Goal: Task Accomplishment & Management: Use online tool/utility

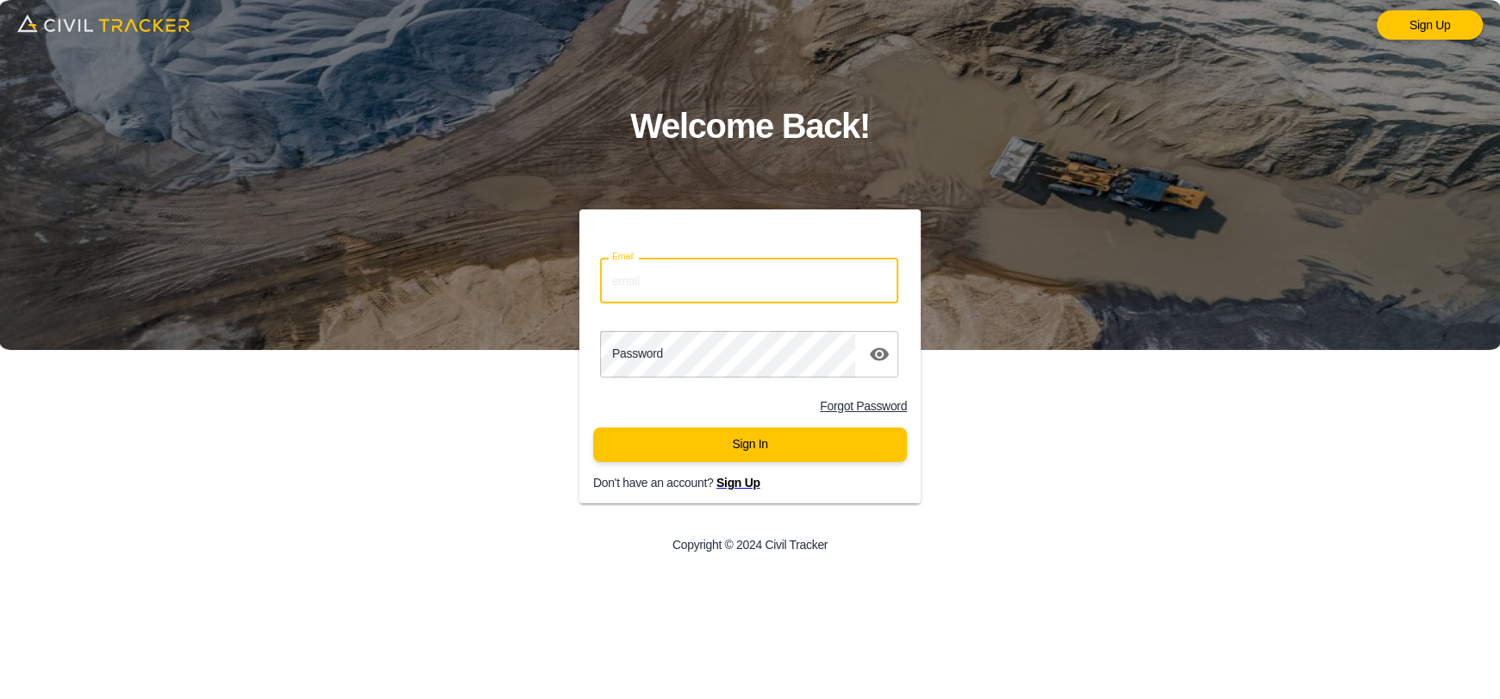
drag, startPoint x: 709, startPoint y: 285, endPoint x: 719, endPoint y: 302, distance: 19.4
click at [709, 285] on input "Email" at bounding box center [749, 281] width 298 height 46
type input "[EMAIL_ADDRESS][DOMAIN_NAME]"
drag, startPoint x: 787, startPoint y: 279, endPoint x: 402, endPoint y: 284, distance: 385.5
click at [402, 284] on div "Sign Up Welcome Back! Email civiltracker@stonerivergroup.ca Email Password pass…" at bounding box center [750, 349] width 1500 height 699
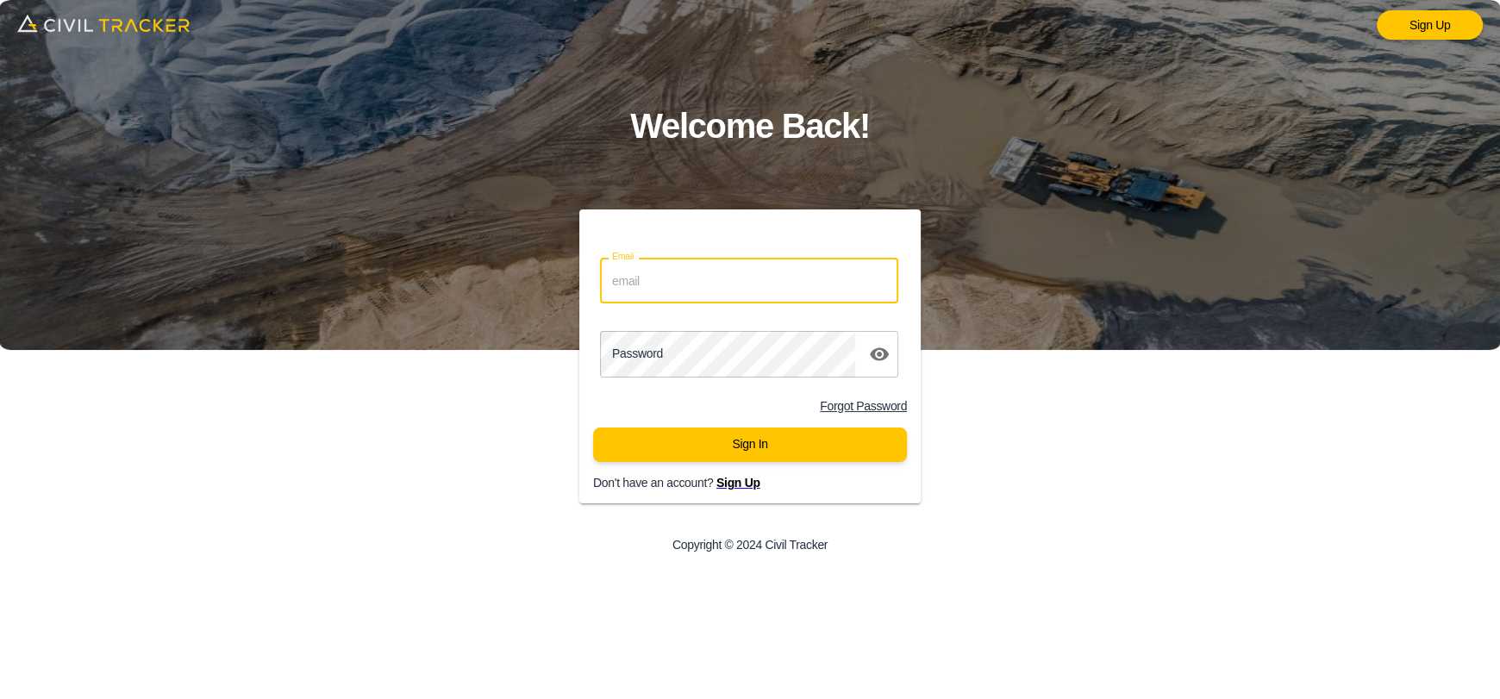
drag, startPoint x: 679, startPoint y: 279, endPoint x: 696, endPoint y: 285, distance: 18.6
click at [679, 279] on input "Email" at bounding box center [749, 281] width 298 height 46
type input "support@civiltracker.xyz"
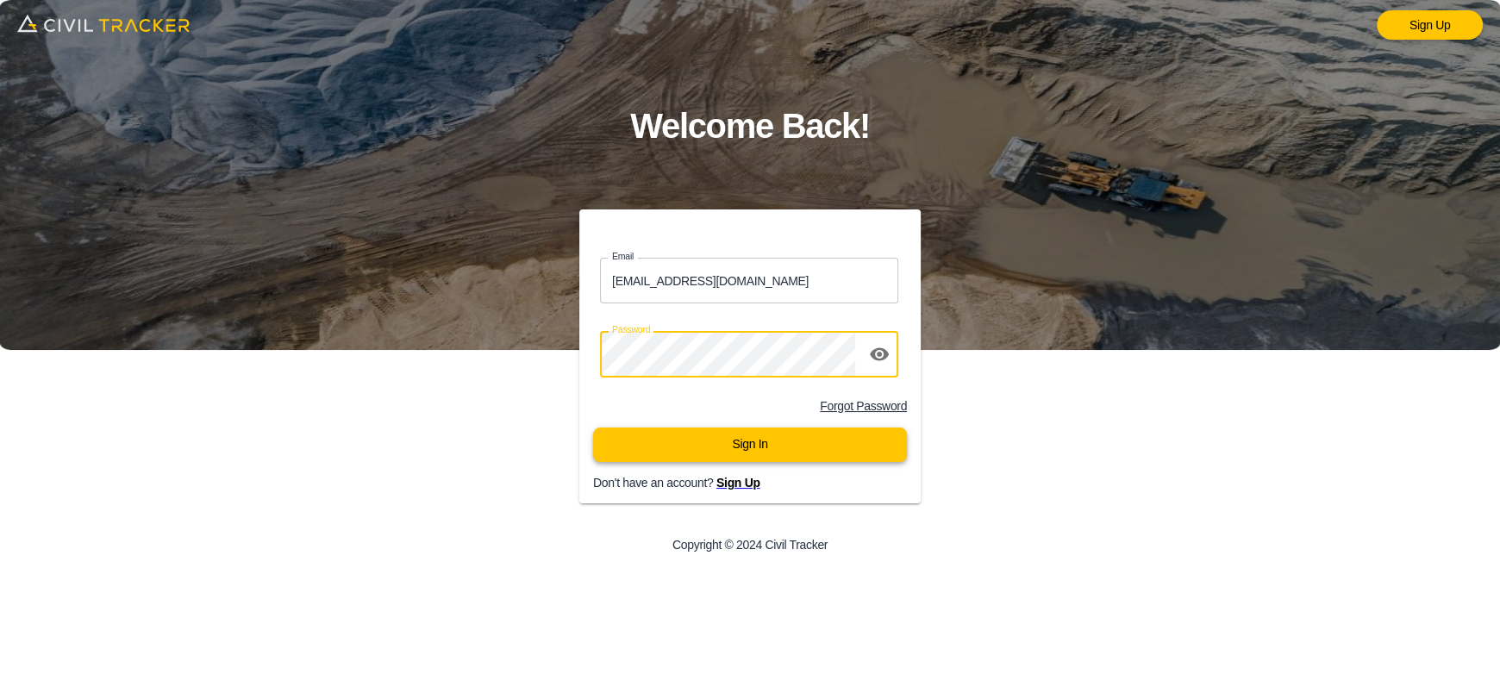
click at [839, 441] on button "Sign In" at bounding box center [750, 445] width 314 height 34
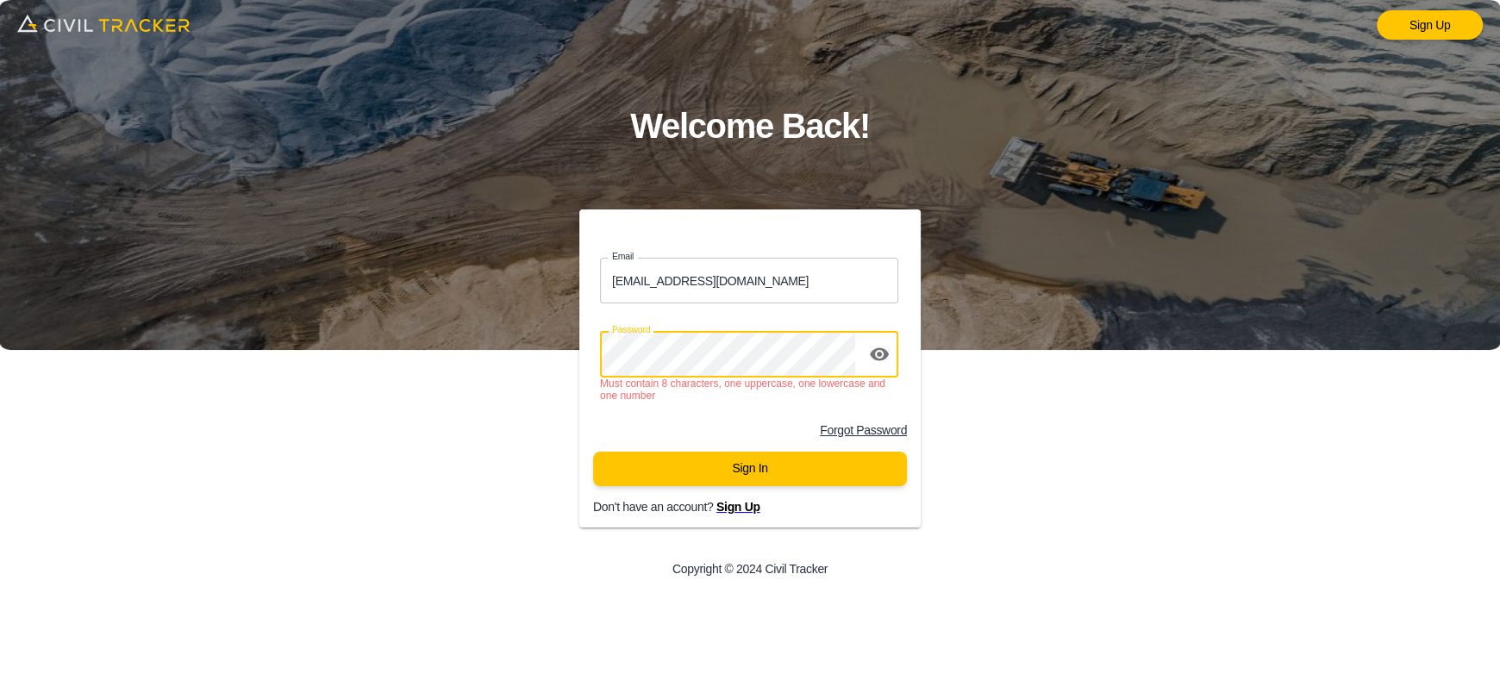
click at [482, 345] on div "Email support@civiltracker.xyz Email Password password Must contain 8 character…" at bounding box center [750, 402] width 600 height 384
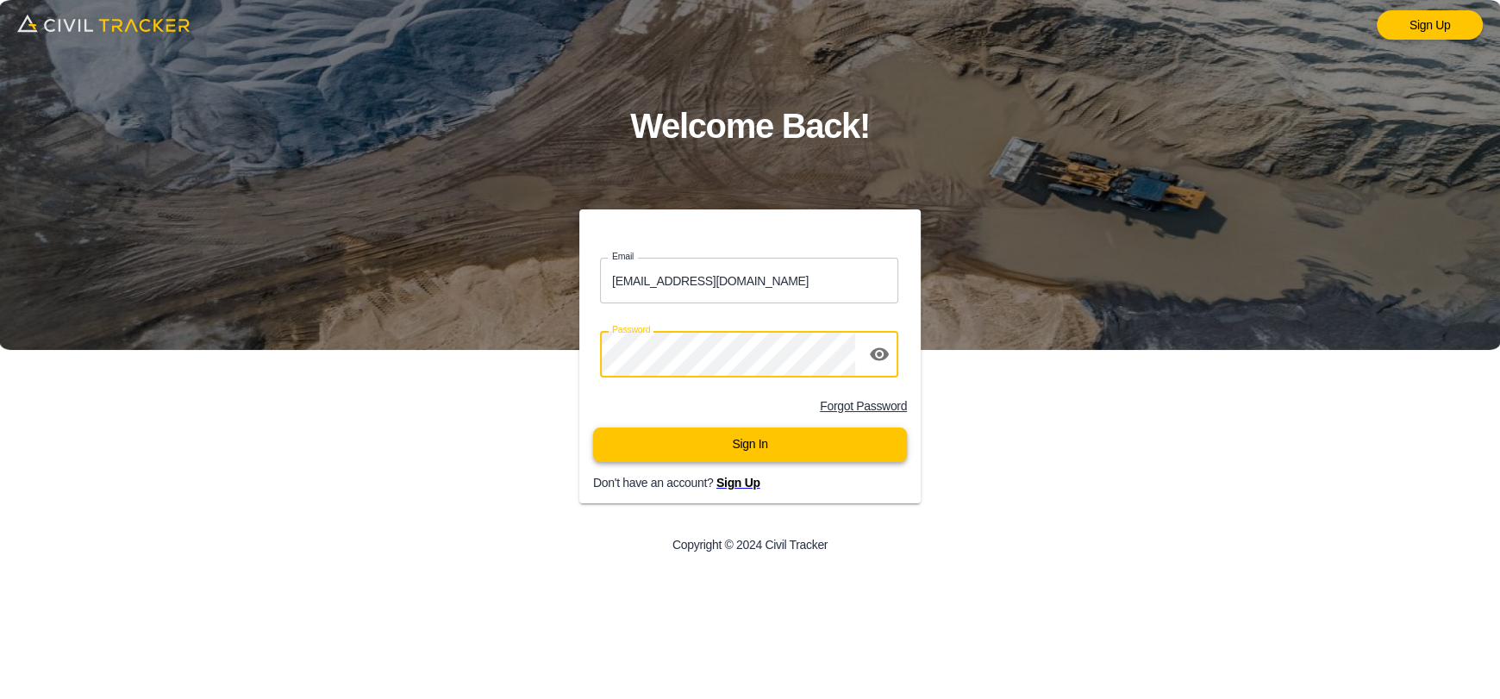
click at [800, 441] on button "Sign In" at bounding box center [750, 445] width 314 height 34
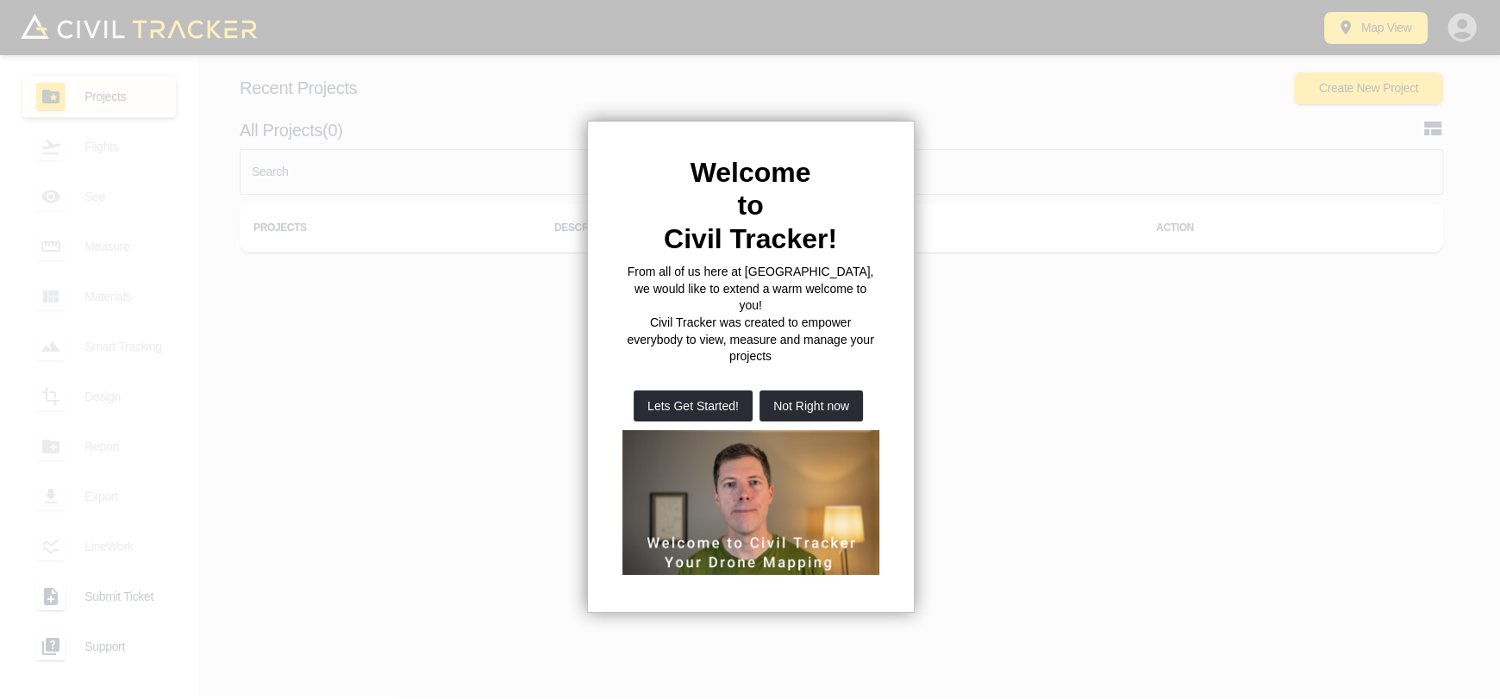
click at [815, 391] on button "Not Right now" at bounding box center [811, 406] width 103 height 31
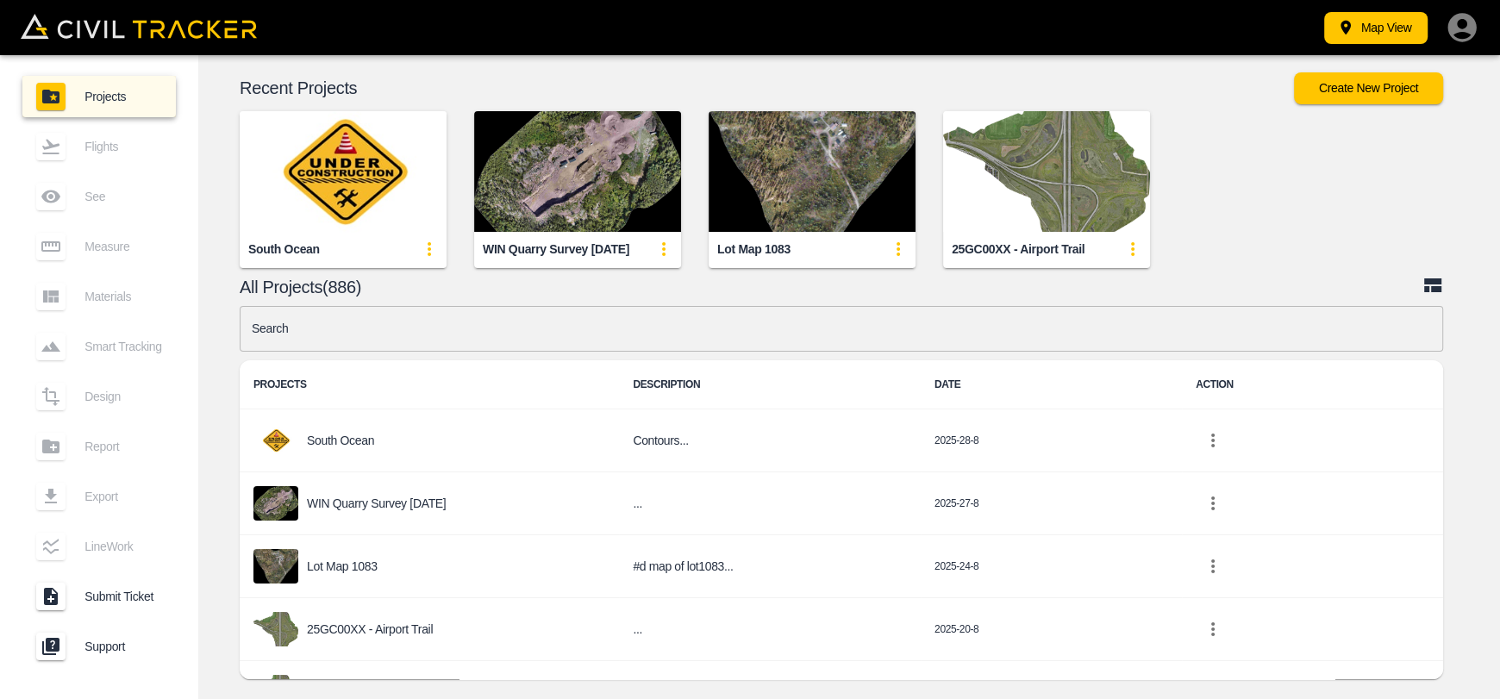
click at [466, 321] on input "text" at bounding box center [842, 329] width 1204 height 46
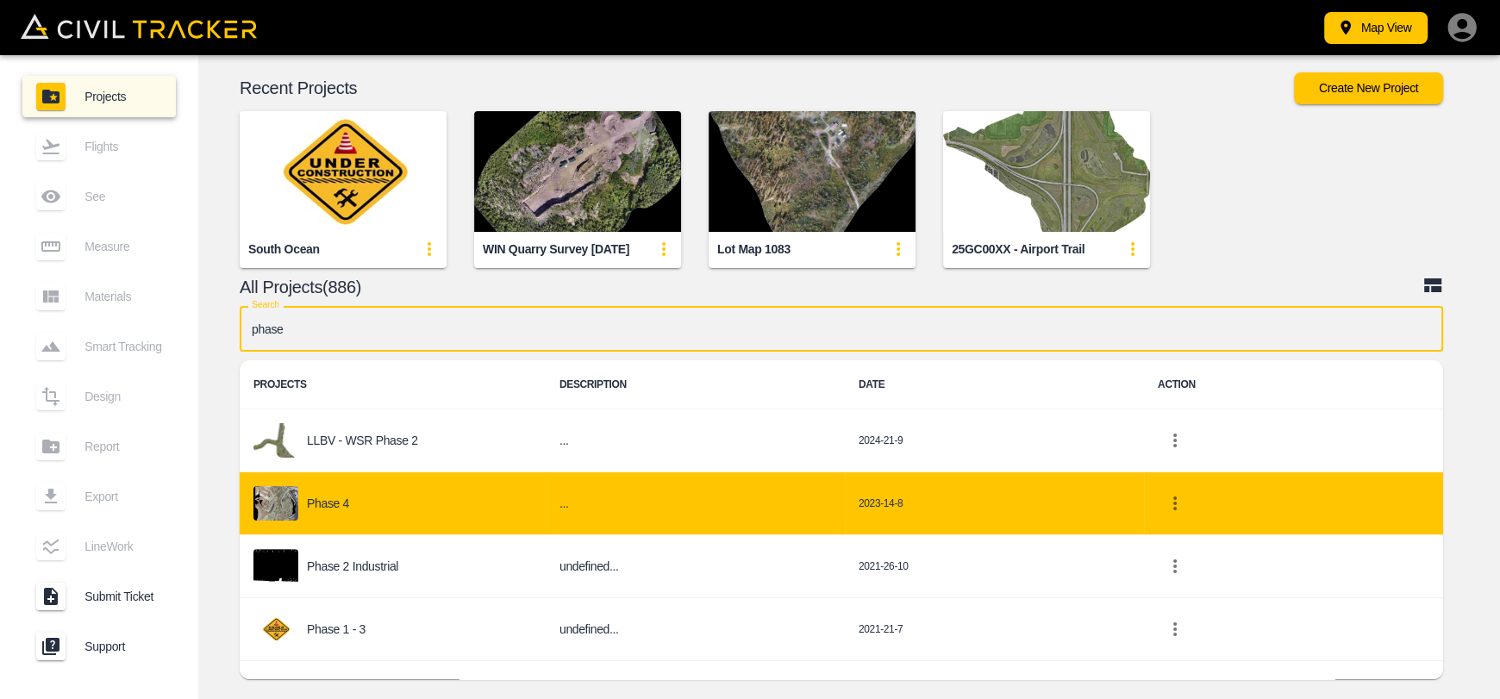
type input "phase"
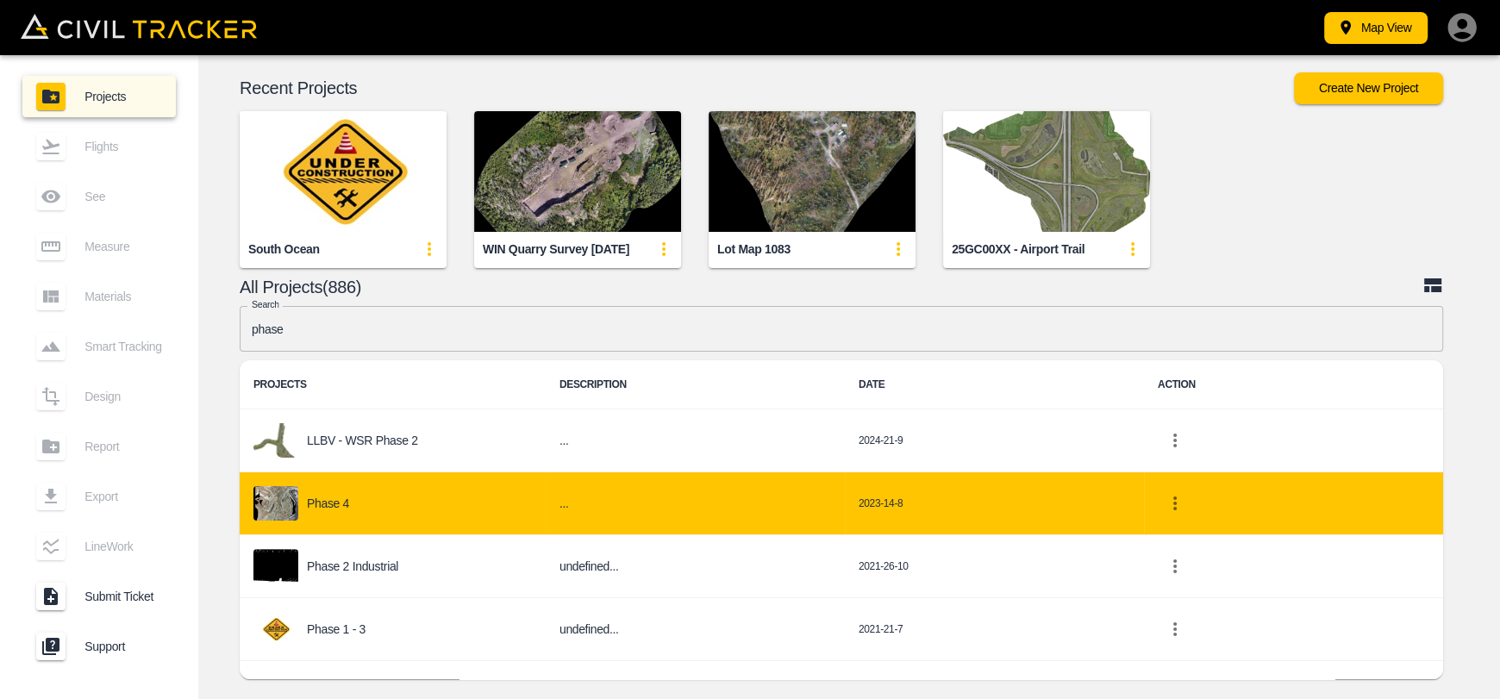
click at [331, 501] on p "Phase 4" at bounding box center [328, 504] width 42 height 14
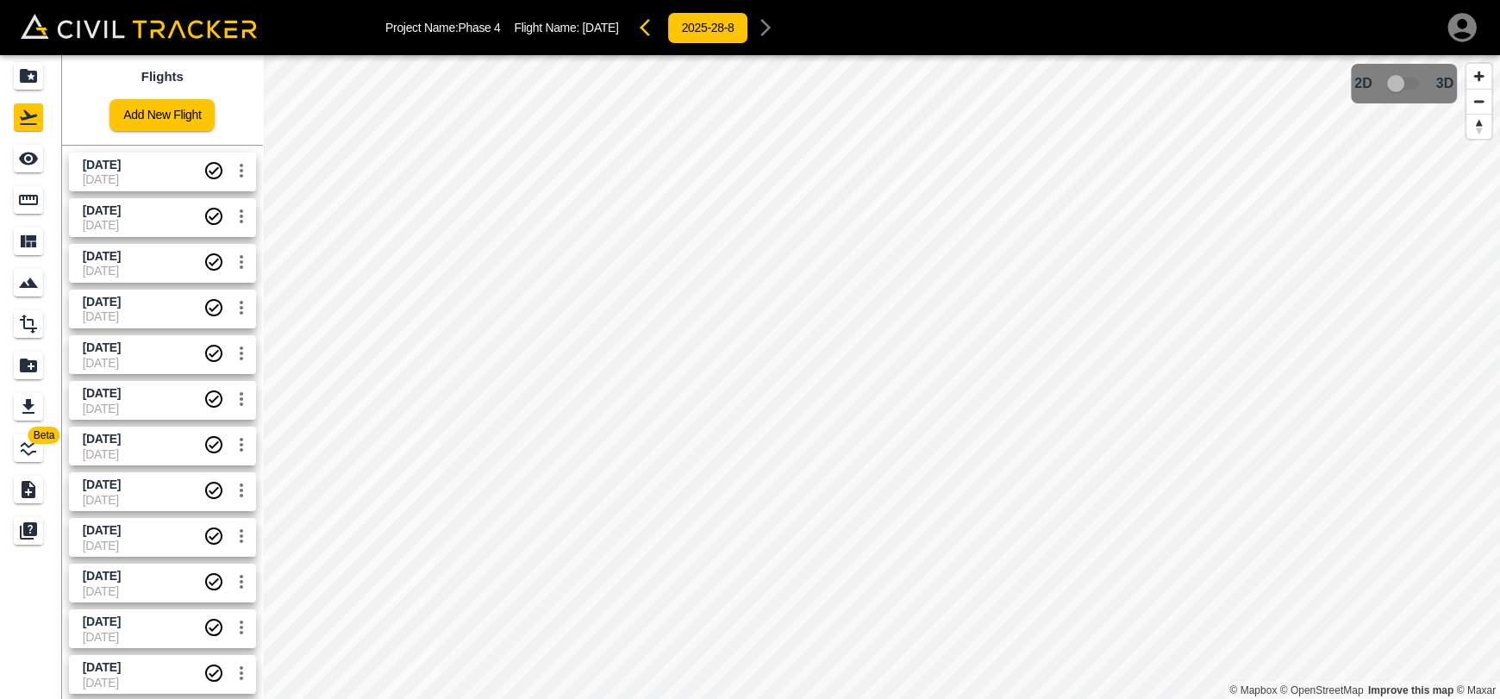
drag, startPoint x: 135, startPoint y: 160, endPoint x: 124, endPoint y: 160, distance: 10.3
click at [121, 160] on span "[DATE]" at bounding box center [102, 165] width 38 height 14
click at [0, 149] on link at bounding box center [31, 158] width 62 height 41
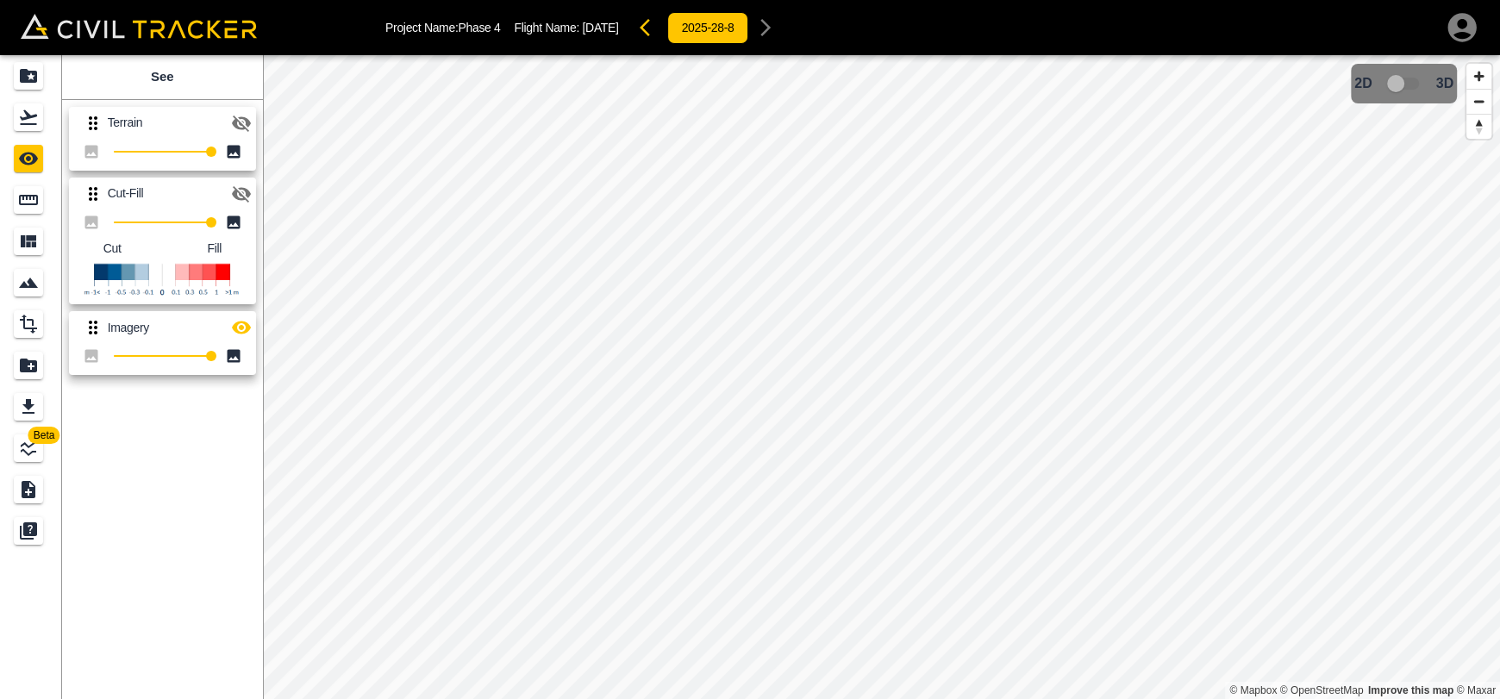
click at [240, 329] on icon "button" at bounding box center [241, 328] width 19 height 13
click at [232, 191] on icon "button" at bounding box center [241, 194] width 21 height 21
click at [236, 133] on icon "button" at bounding box center [241, 123] width 21 height 21
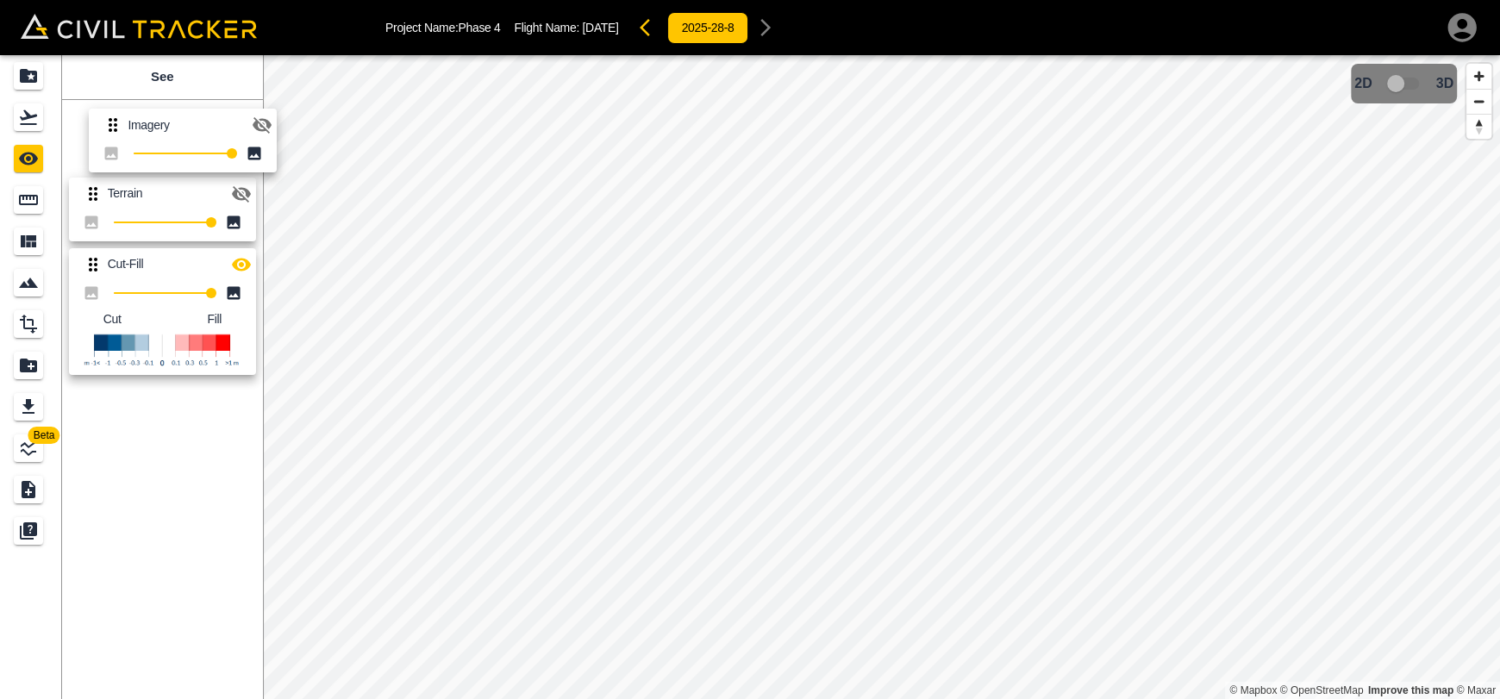
drag, startPoint x: 85, startPoint y: 330, endPoint x: 146, endPoint y: 110, distance: 228.2
click at [108, 108] on div "Terrain 100 Cut-Fill 100 Cut Fill Imagery 100" at bounding box center [159, 238] width 208 height 290
click at [237, 124] on icon "button" at bounding box center [241, 124] width 19 height 16
click at [243, 201] on icon "button" at bounding box center [241, 194] width 21 height 21
click at [242, 190] on icon "button" at bounding box center [241, 194] width 21 height 21
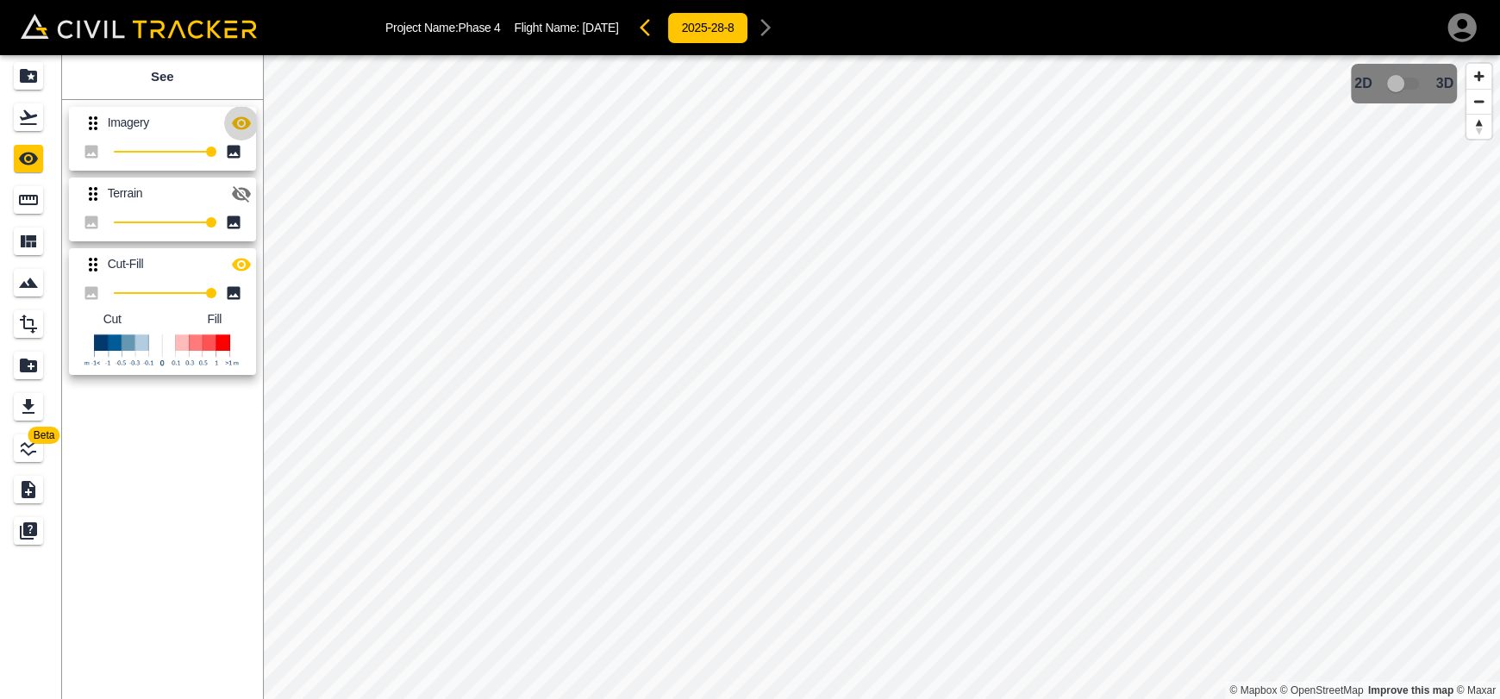
click at [241, 122] on icon "button" at bounding box center [241, 122] width 19 height 13
drag, startPoint x: 37, startPoint y: 122, endPoint x: 36, endPoint y: 101, distance: 21.6
click at [37, 122] on icon "Flights" at bounding box center [28, 117] width 21 height 21
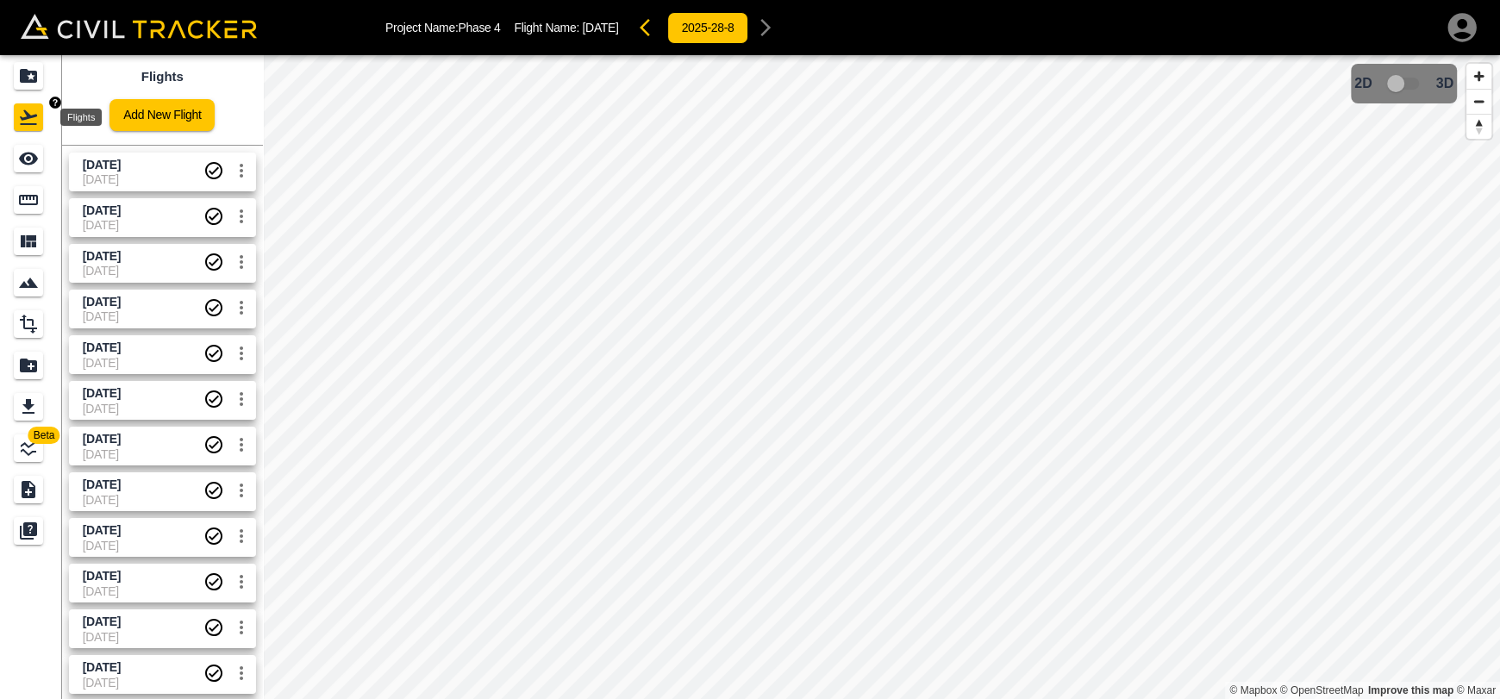
click at [33, 89] on div "Projects" at bounding box center [28, 76] width 29 height 28
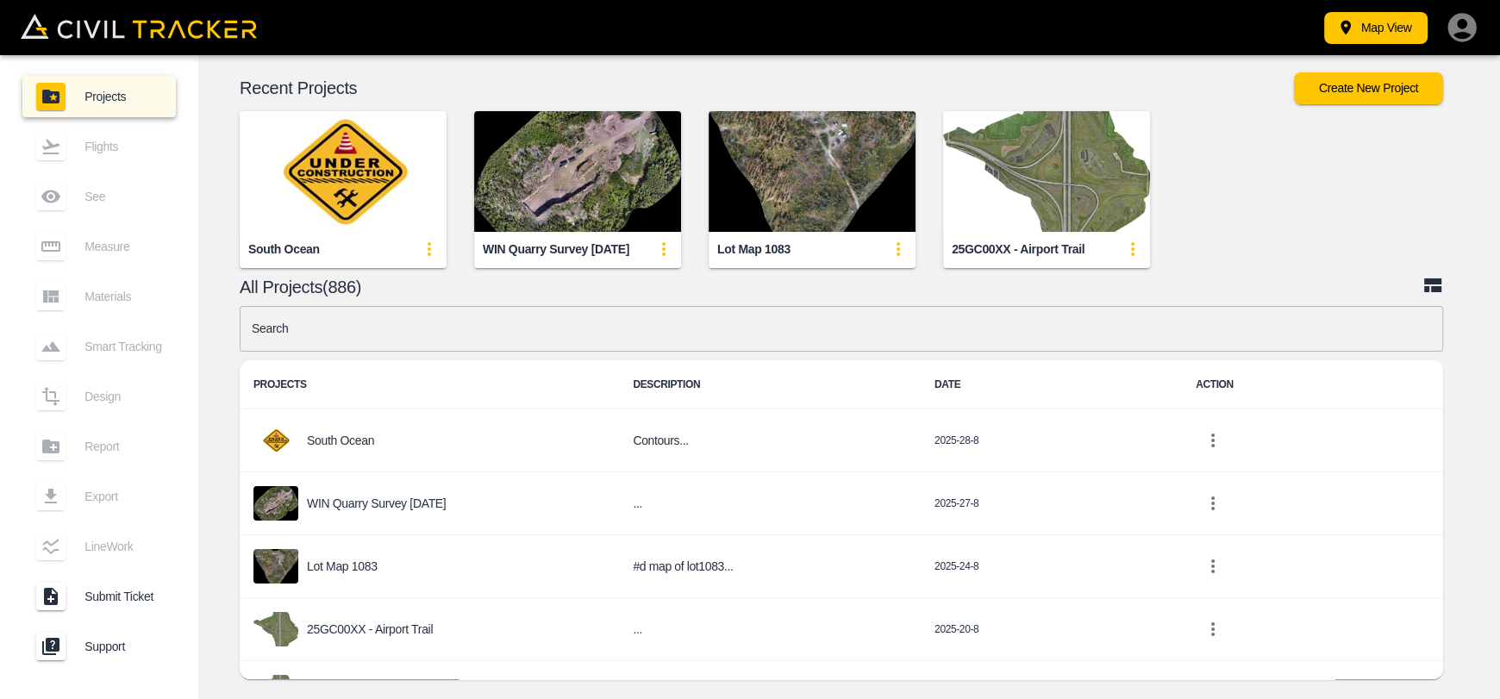
click at [33, 72] on ul "Projects Flights See Measure Materials Smart Tracking Design Report Export Line…" at bounding box center [98, 376] width 153 height 614
click at [644, 317] on input "text" at bounding box center [842, 329] width 1204 height 46
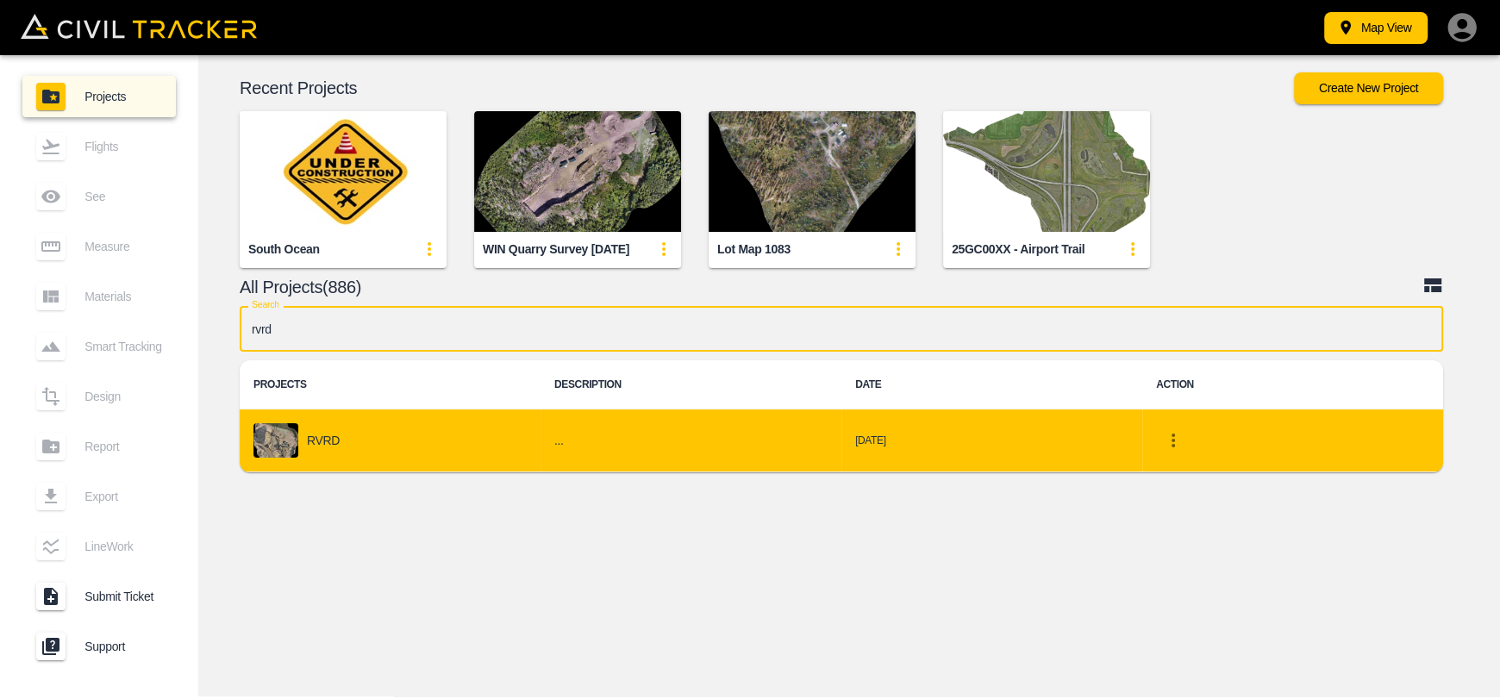
type input "rvrd"
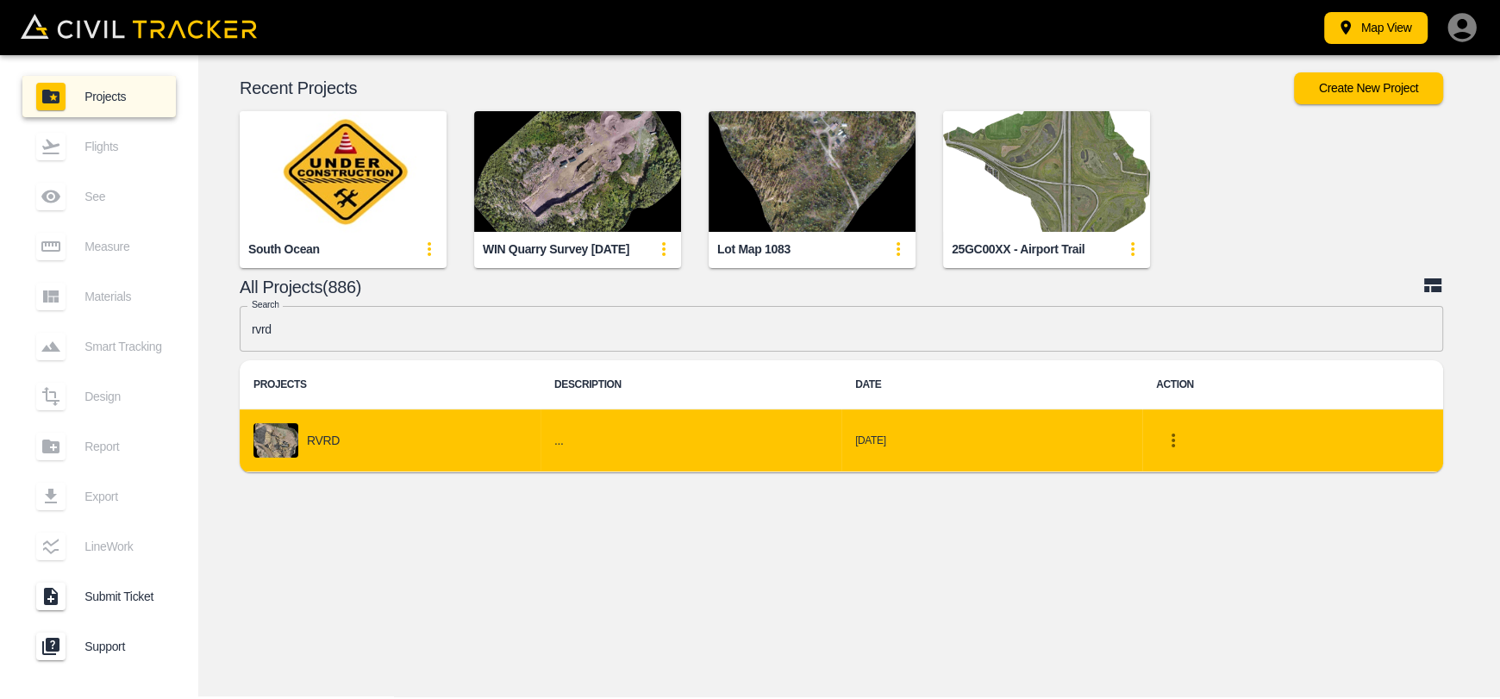
click at [425, 441] on div "RVRD" at bounding box center [390, 440] width 273 height 34
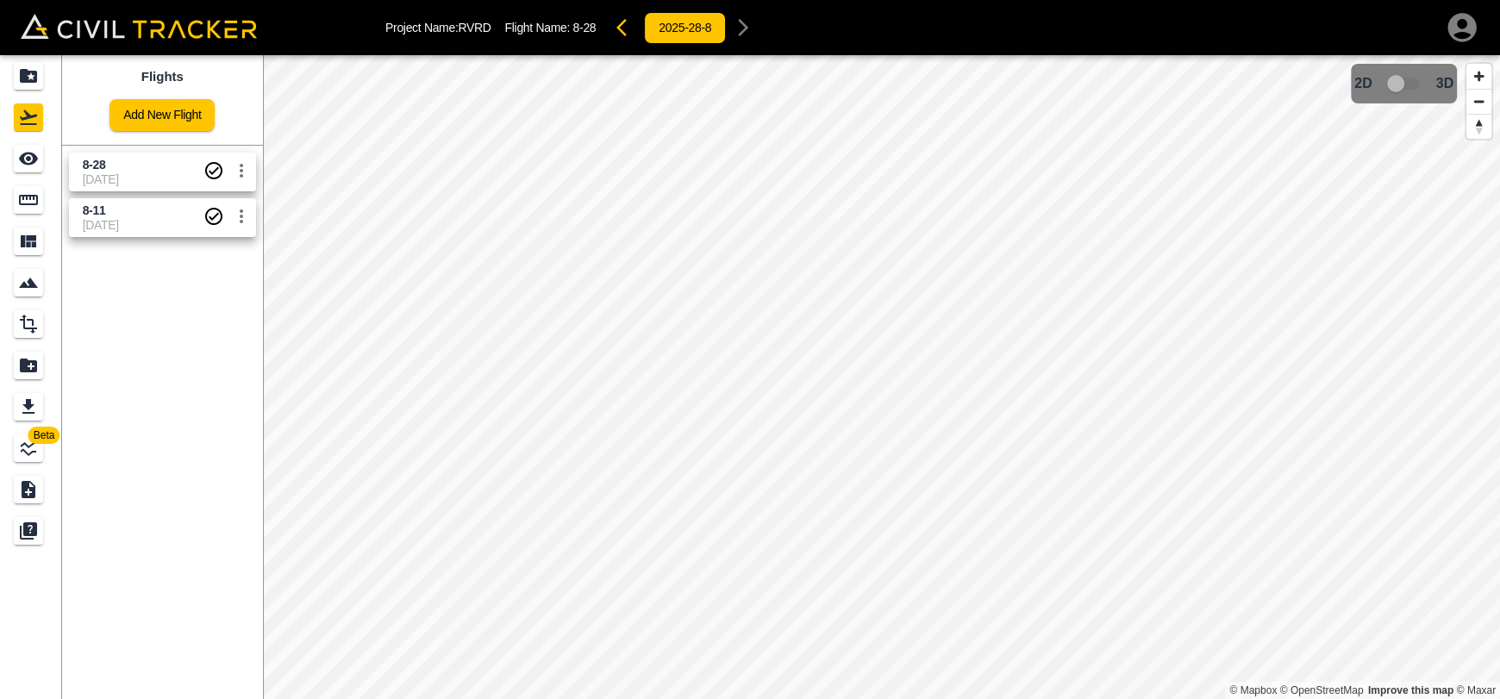
click at [109, 171] on span "8-28" at bounding box center [143, 165] width 121 height 16
click at [32, 205] on icon "Measure" at bounding box center [28, 200] width 21 height 21
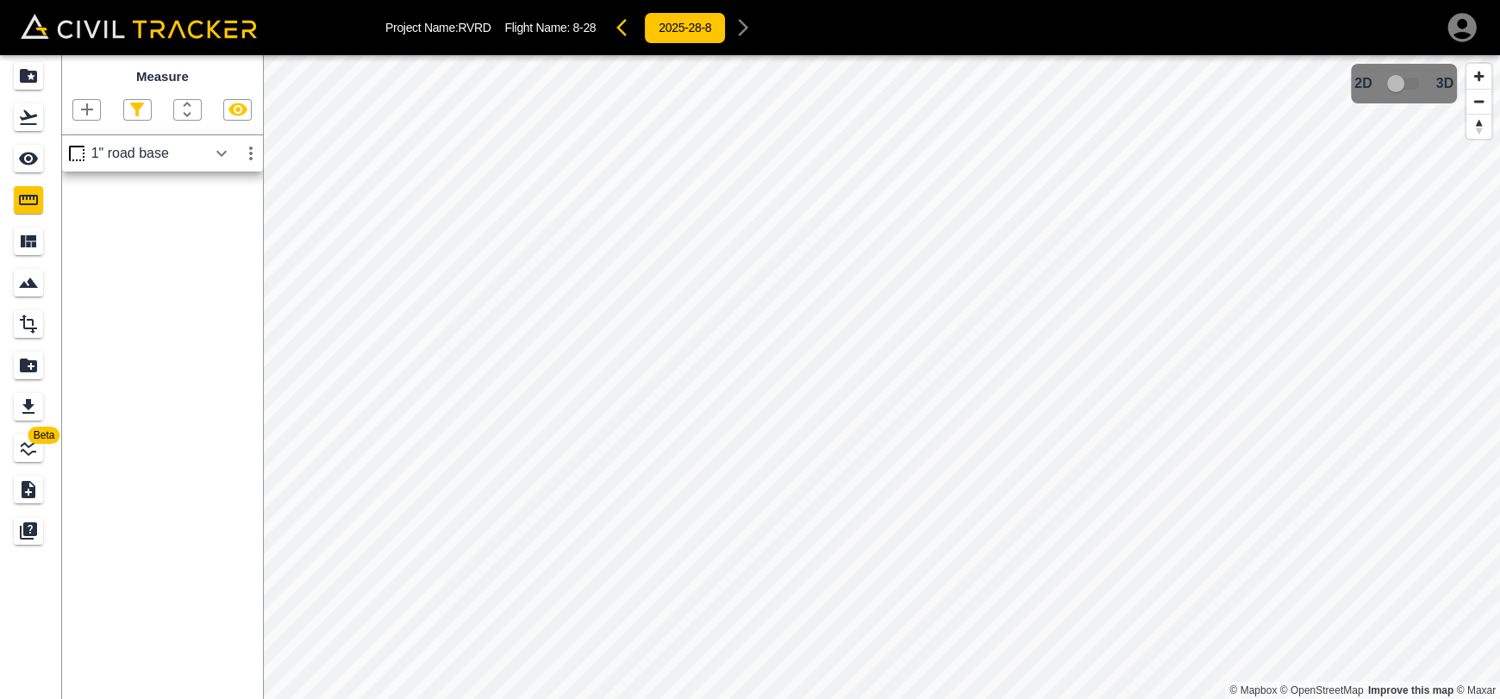
click at [206, 150] on div "1" road base" at bounding box center [149, 154] width 116 height 16
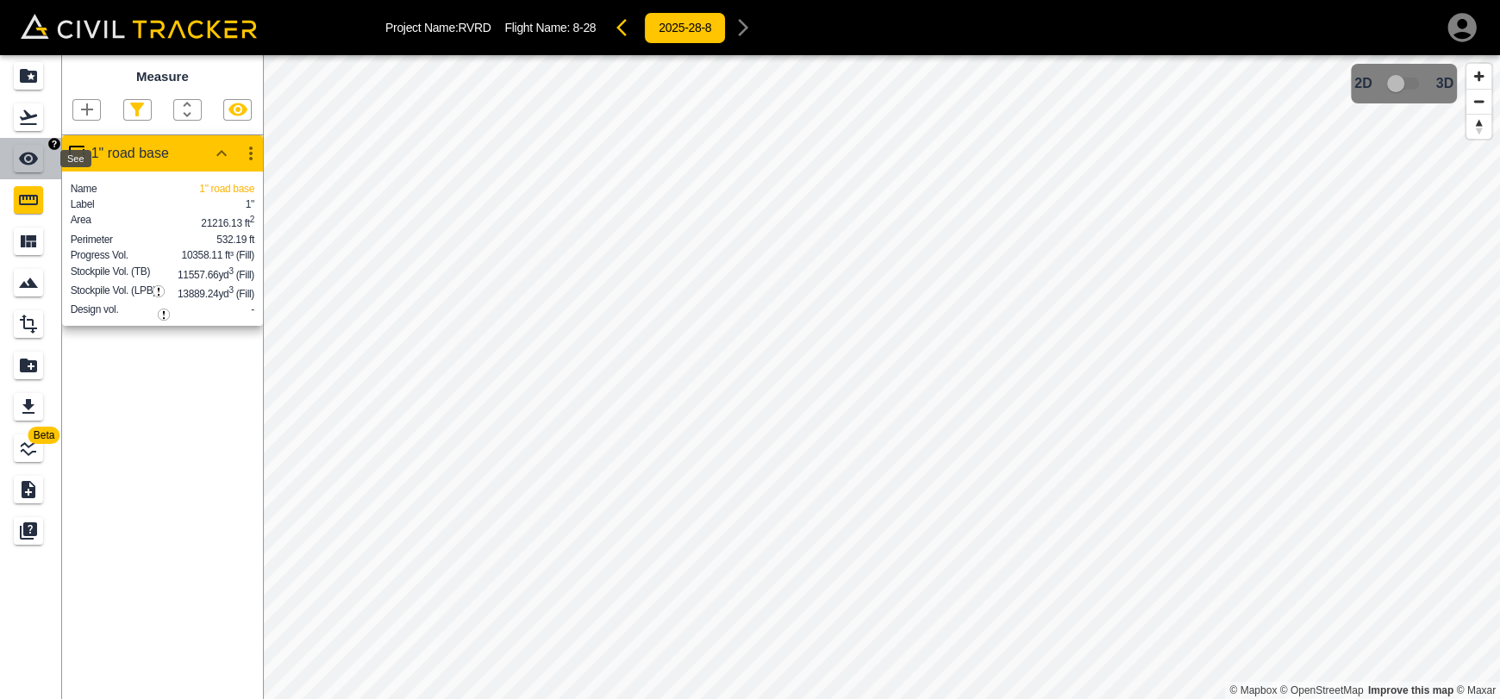
click at [38, 165] on icon "See" at bounding box center [28, 158] width 21 height 21
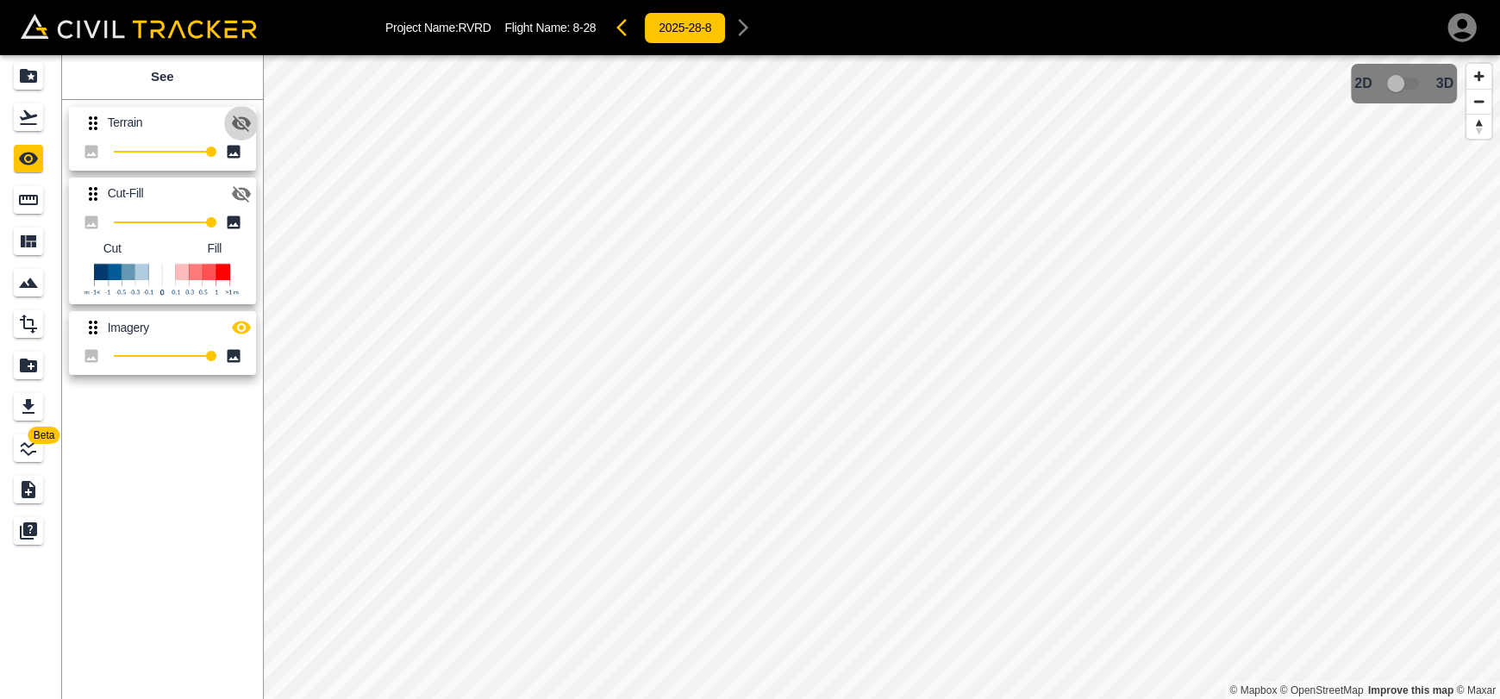
click at [234, 119] on icon "button" at bounding box center [241, 124] width 19 height 16
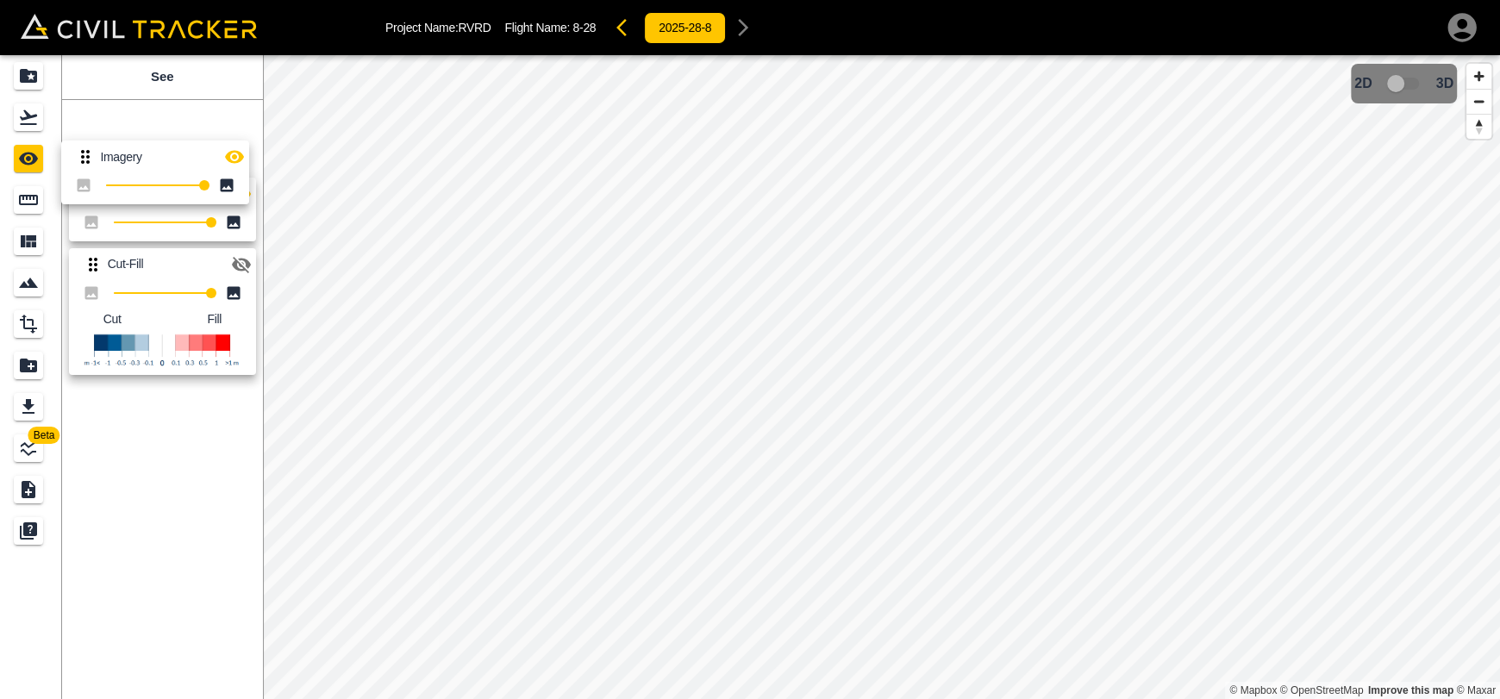
drag, startPoint x: 86, startPoint y: 334, endPoint x: 81, endPoint y: 111, distance: 222.5
click at [81, 111] on div "Terrain 100 Cut-Fill 100 Cut Fill Imagery 100" at bounding box center [159, 238] width 208 height 290
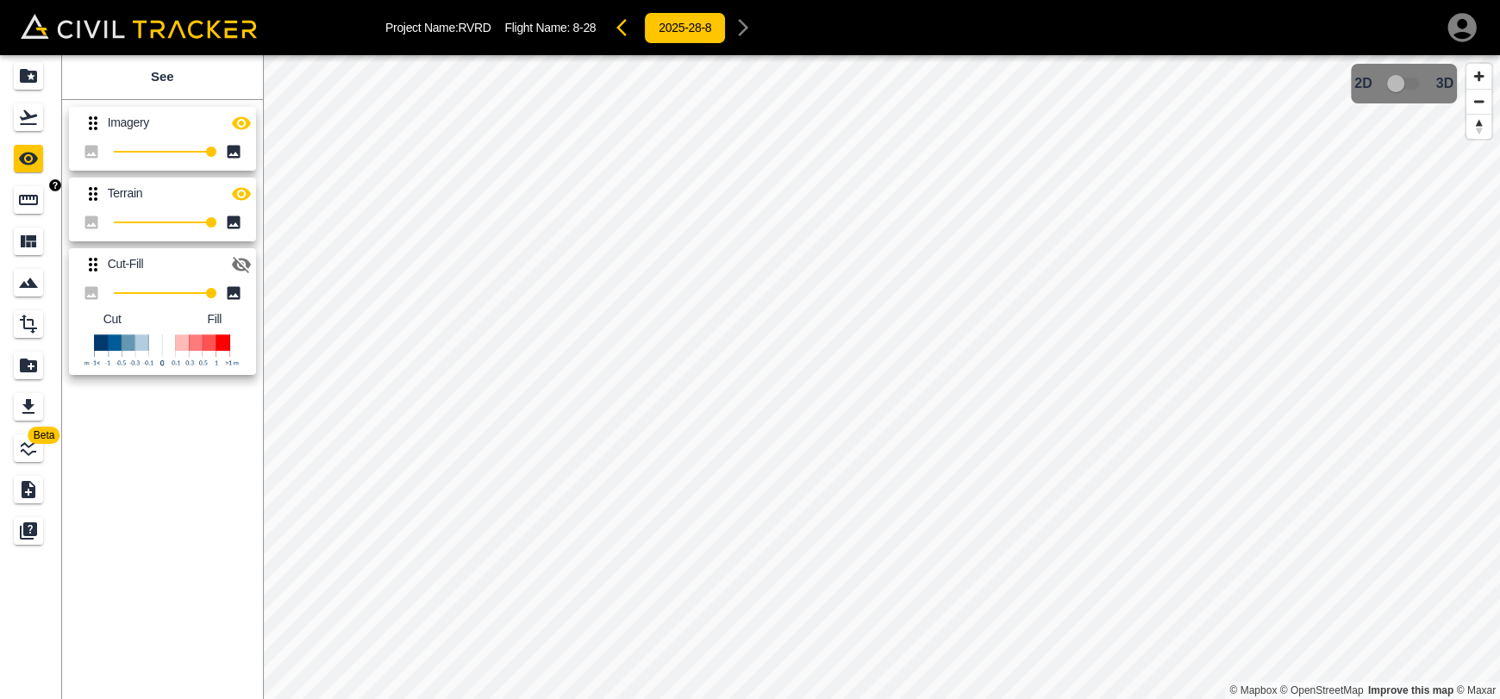
click at [22, 197] on icon "Measure" at bounding box center [28, 200] width 21 height 21
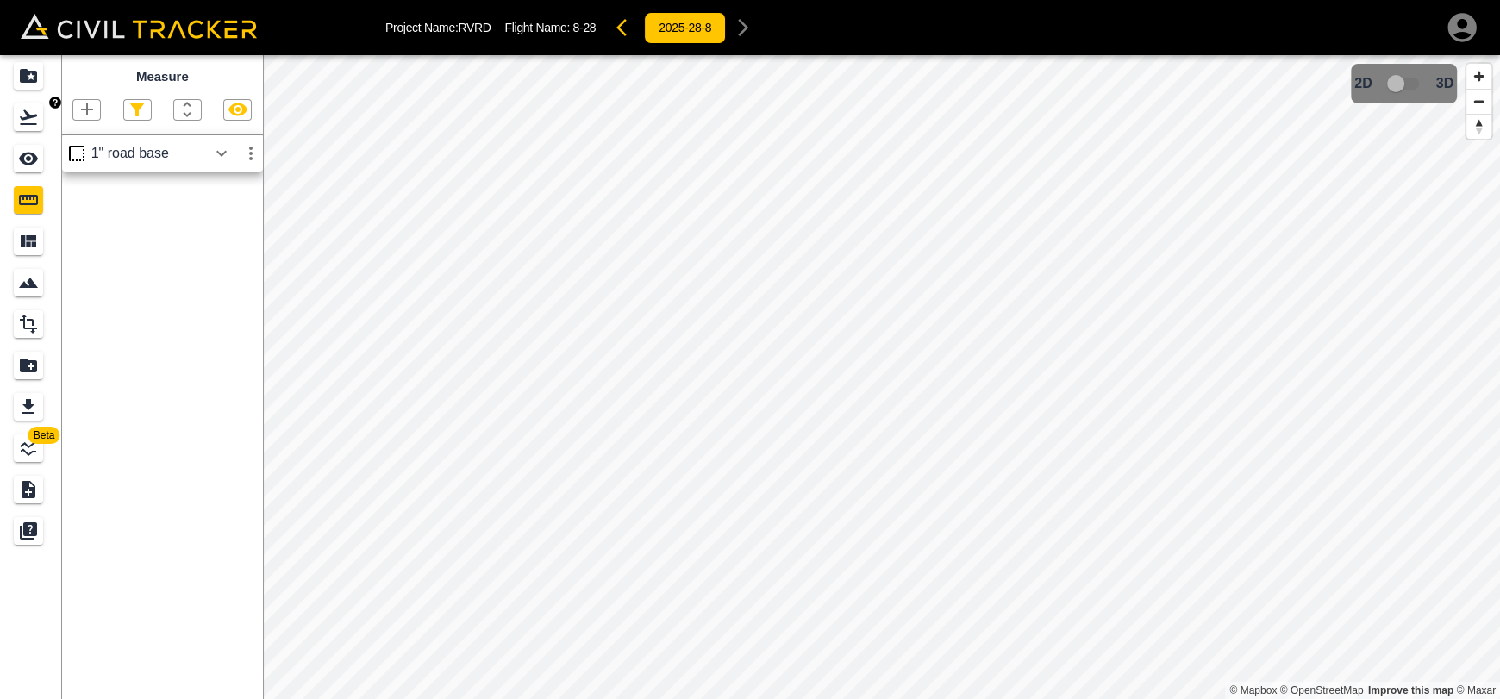
click at [25, 119] on icon "Flights" at bounding box center [28, 117] width 21 height 21
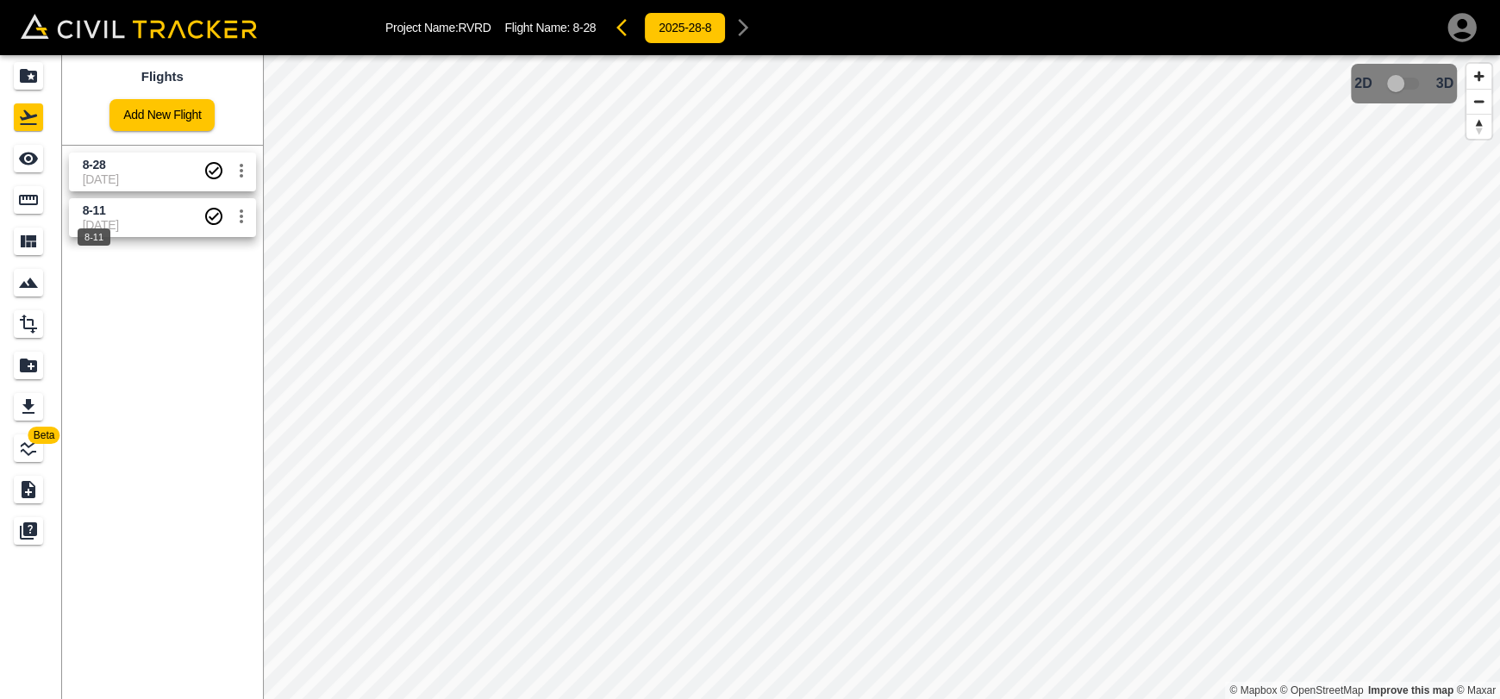
click at [99, 209] on span "8-11" at bounding box center [94, 211] width 23 height 14
click at [31, 167] on icon "See" at bounding box center [28, 158] width 21 height 21
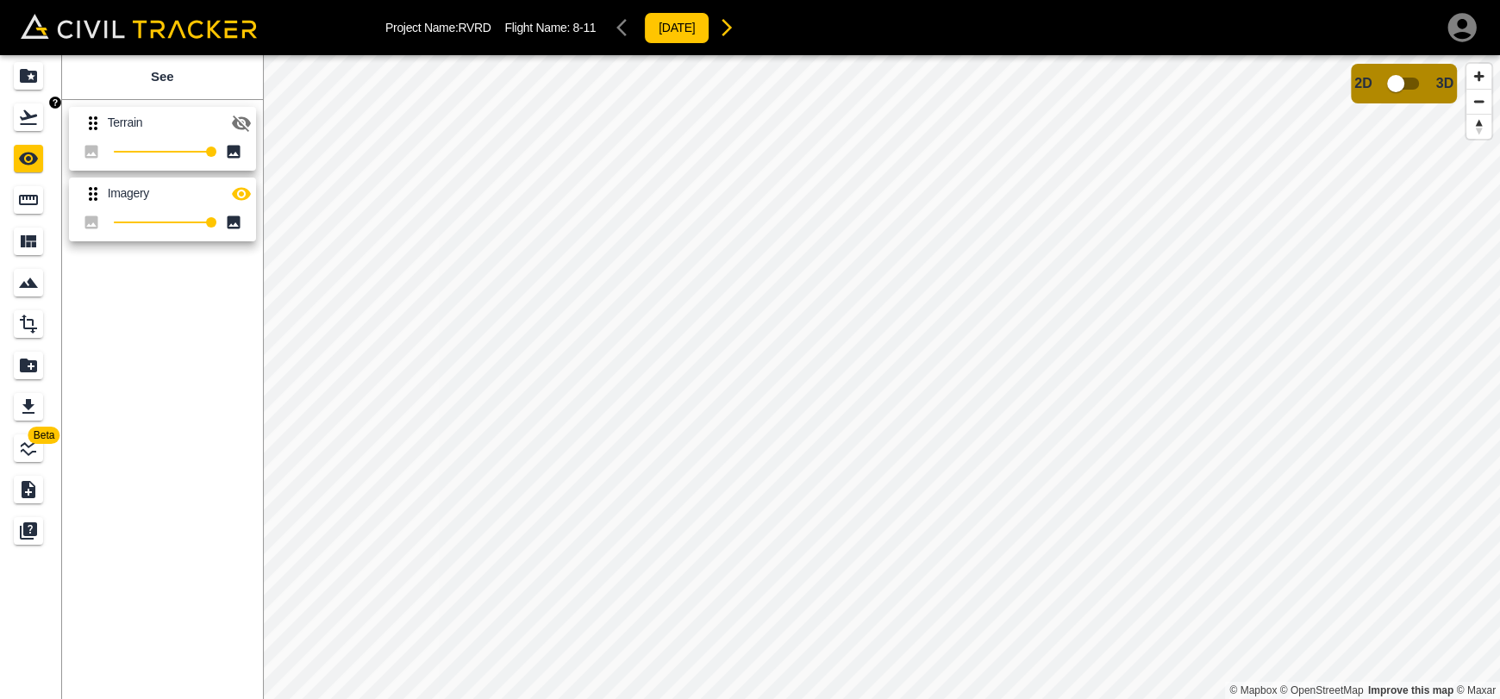
click at [28, 129] on div "Flights" at bounding box center [28, 117] width 29 height 28
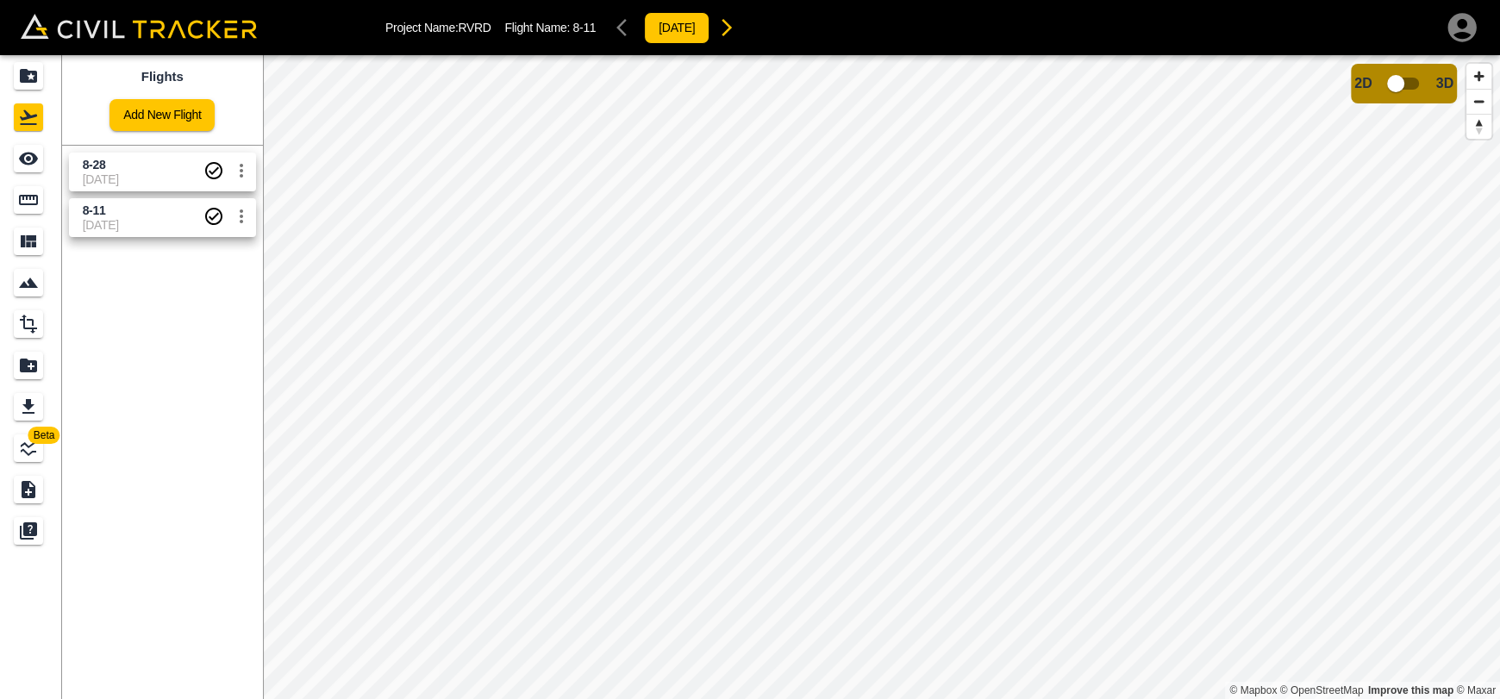
click at [113, 171] on span "8-28" at bounding box center [143, 165] width 121 height 16
click at [7, 202] on link at bounding box center [31, 199] width 62 height 41
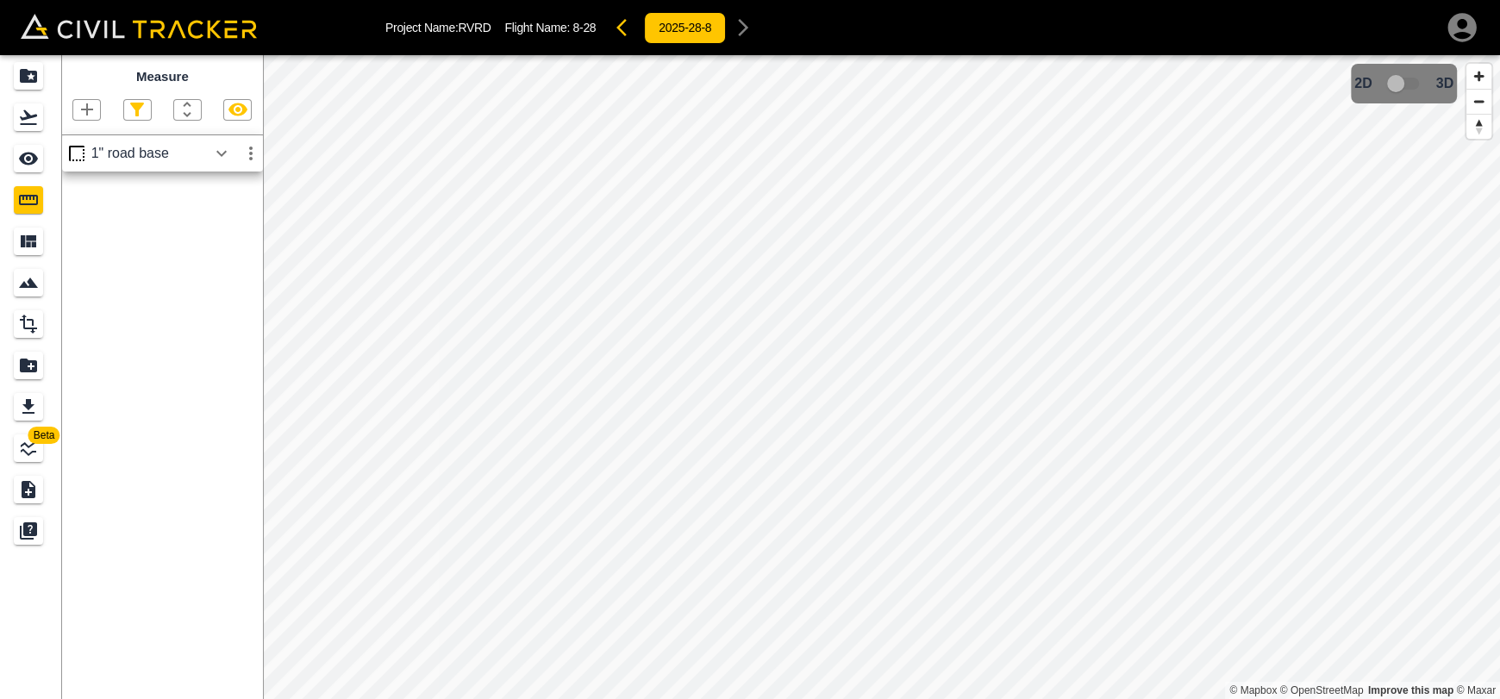
click at [224, 153] on icon "button" at bounding box center [221, 153] width 10 height 6
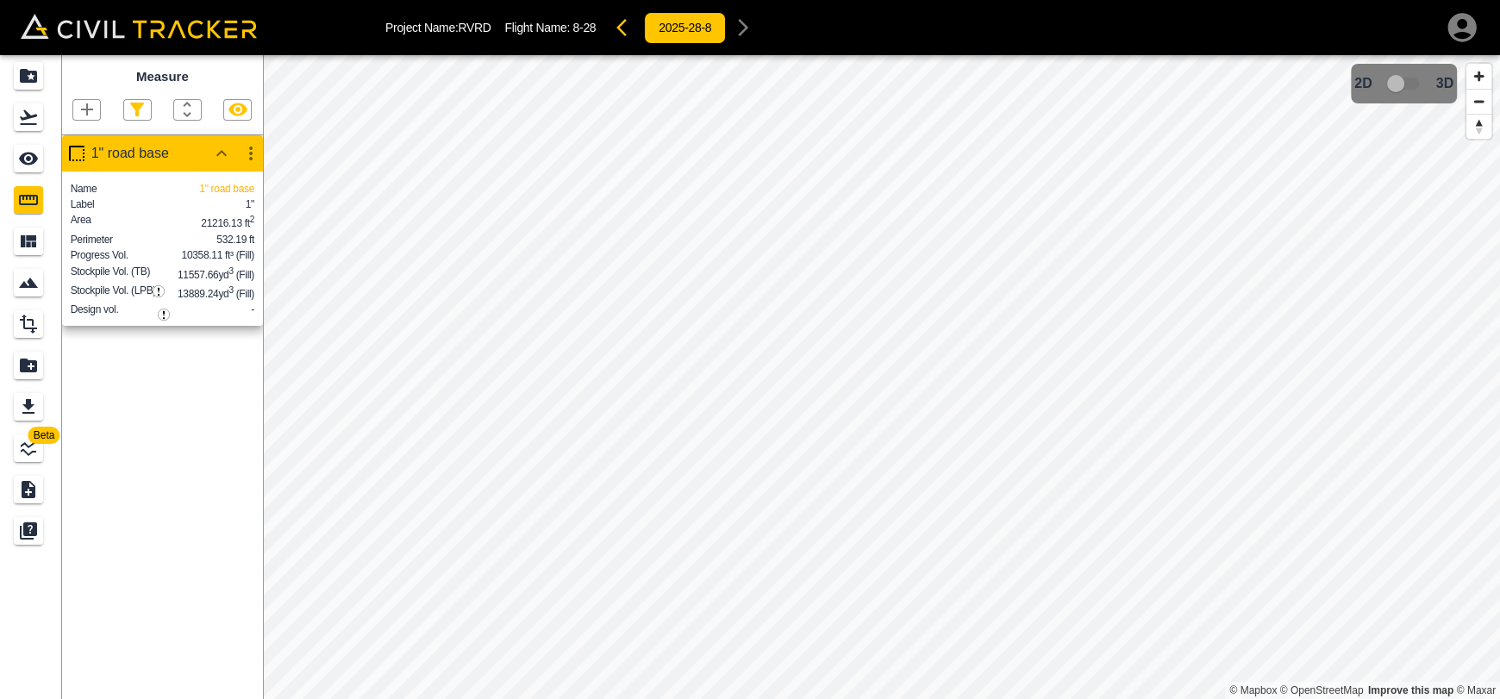
click at [211, 160] on icon "button" at bounding box center [221, 153] width 21 height 21
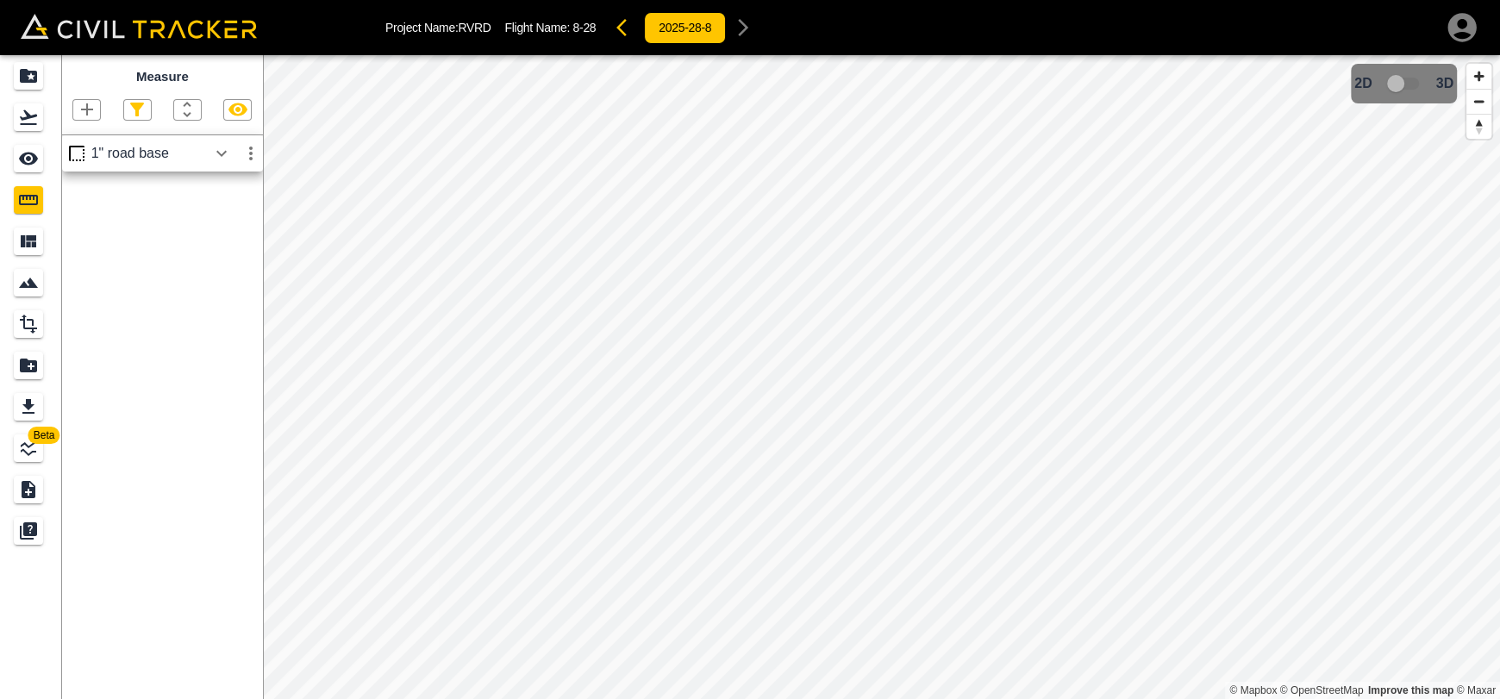
click at [178, 450] on div "Measure 1" road base" at bounding box center [162, 377] width 201 height 644
click at [25, 82] on icon "Projects" at bounding box center [28, 76] width 21 height 21
